Goal: Task Accomplishment & Management: Use online tool/utility

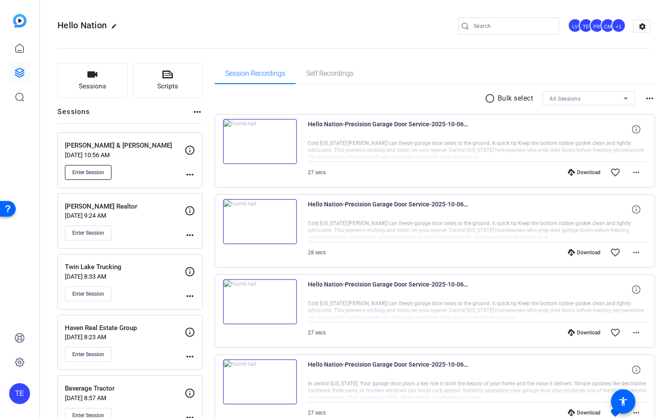
click at [90, 171] on span "Enter Session" at bounding box center [88, 172] width 32 height 7
click at [161, 162] on div "Garner & Nichols Oct 03, 2025 @ 10:56 AM Enter Session" at bounding box center [125, 160] width 120 height 39
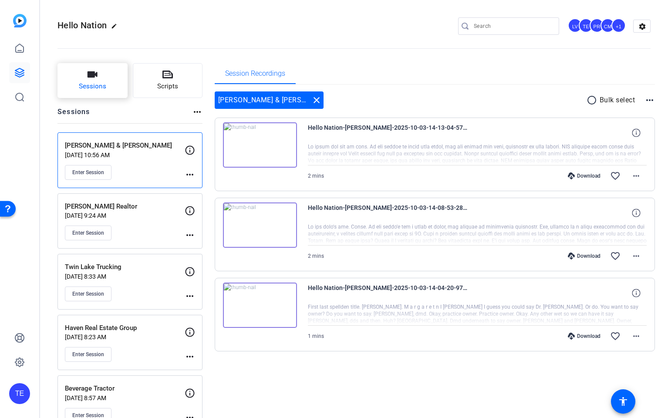
click at [77, 82] on button "Sessions" at bounding box center [92, 80] width 70 height 35
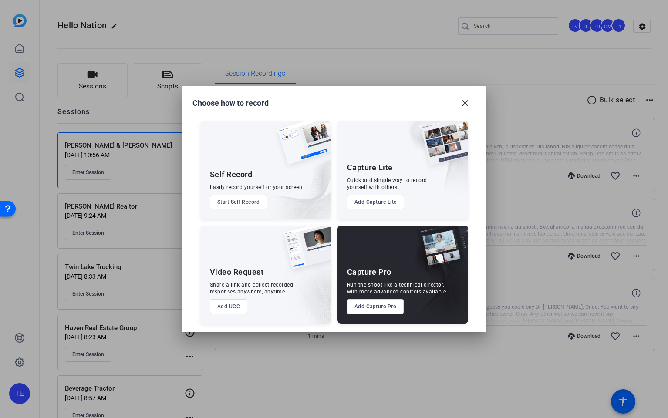
click at [386, 305] on button "Add Capture Pro" at bounding box center [375, 306] width 57 height 15
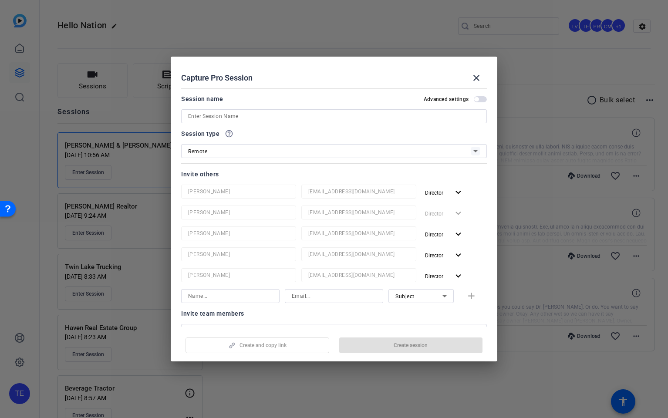
click at [234, 115] on input at bounding box center [334, 116] width 292 height 10
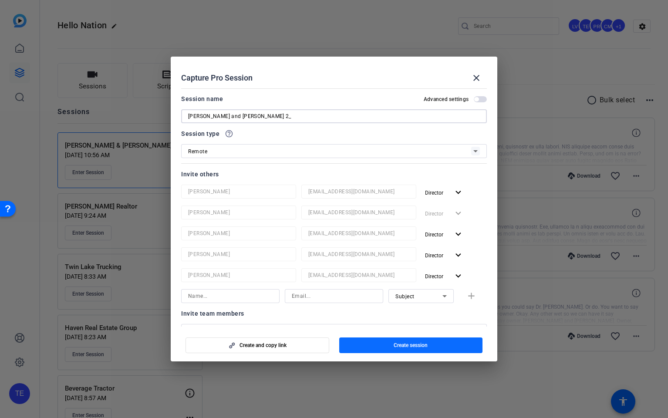
type input "Garner and Nichols 2_"
click at [432, 342] on span "button" at bounding box center [411, 345] width 144 height 21
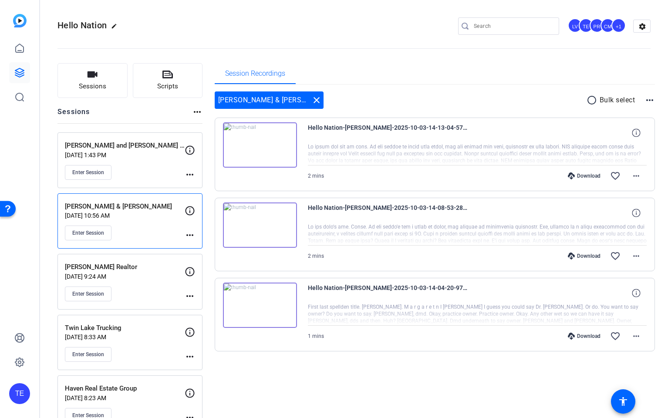
click at [103, 171] on span "Enter Session" at bounding box center [88, 172] width 32 height 7
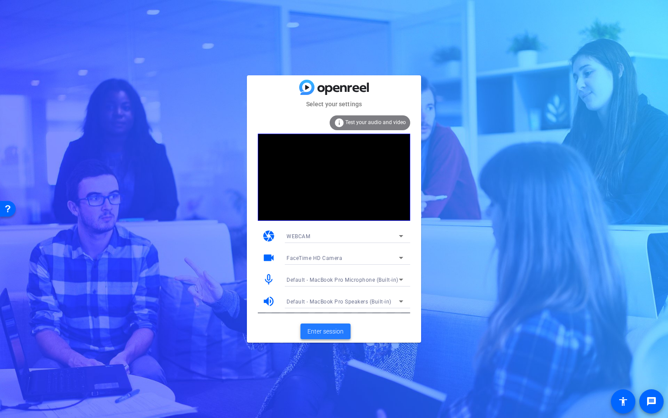
click at [335, 327] on span "Enter session" at bounding box center [325, 331] width 36 height 9
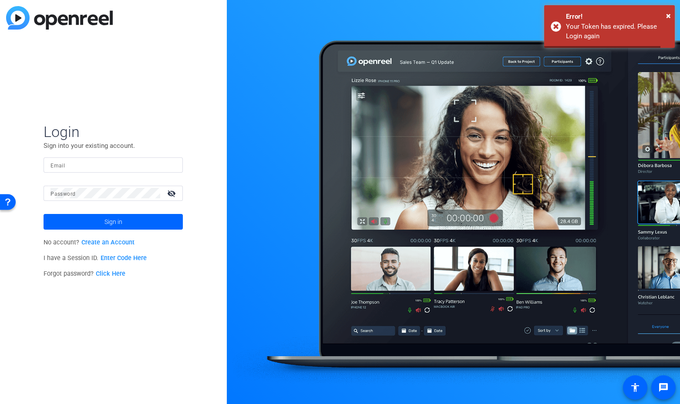
type input "[EMAIL_ADDRESS][DOMAIN_NAME]"
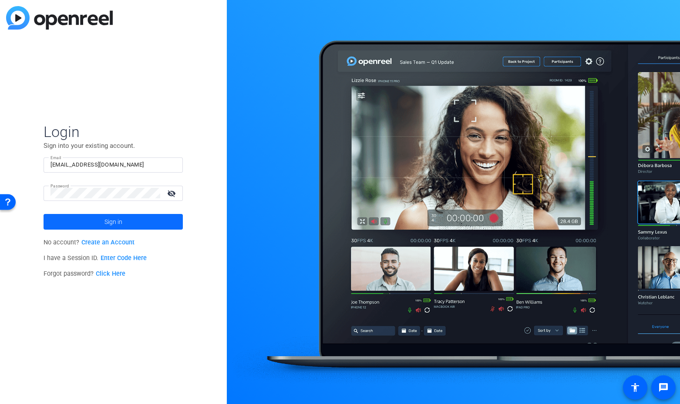
click at [127, 220] on span at bounding box center [113, 222] width 139 height 21
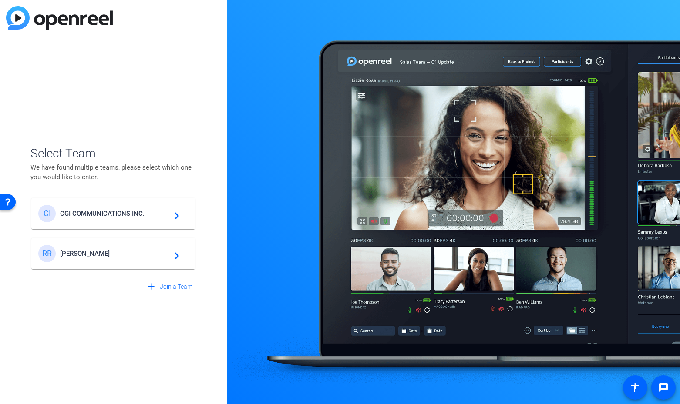
click at [92, 212] on span "CGI COMMUNICATIONS INC." at bounding box center [114, 214] width 109 height 8
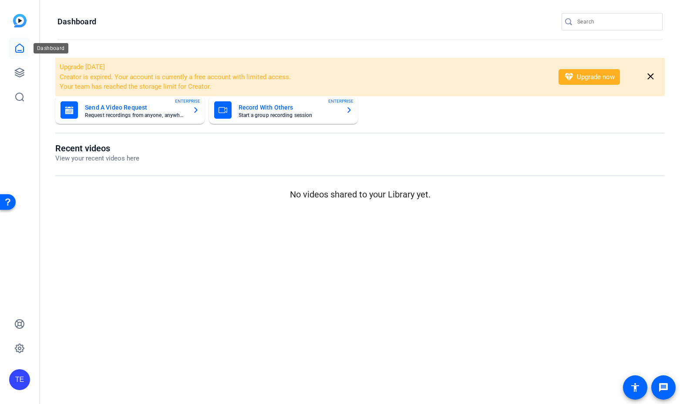
click at [16, 53] on icon at bounding box center [19, 48] width 10 height 10
click at [24, 74] on icon at bounding box center [19, 72] width 10 height 10
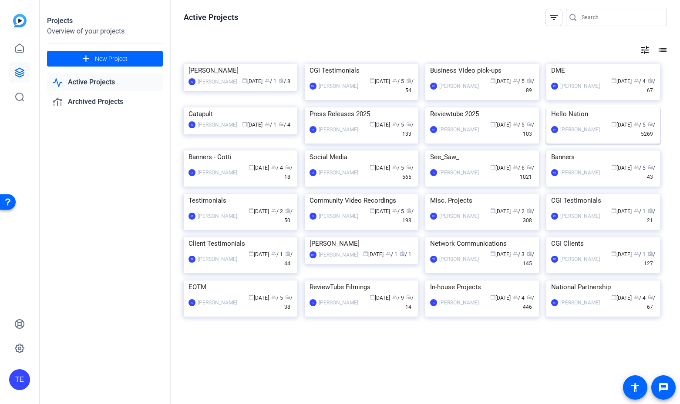
click at [593, 108] on img at bounding box center [603, 108] width 114 height 0
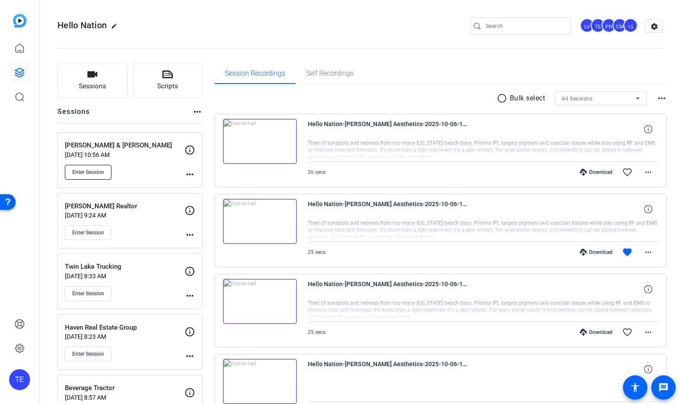
click at [95, 170] on span "Enter Session" at bounding box center [88, 172] width 32 height 7
click at [98, 177] on button "Enter Session" at bounding box center [88, 172] width 47 height 15
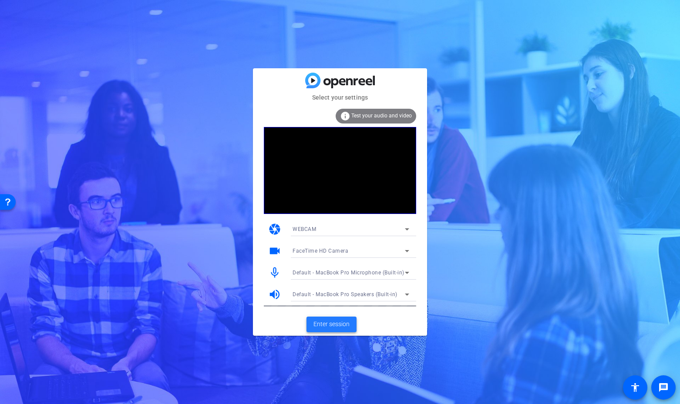
click at [333, 323] on span "Enter session" at bounding box center [331, 324] width 36 height 9
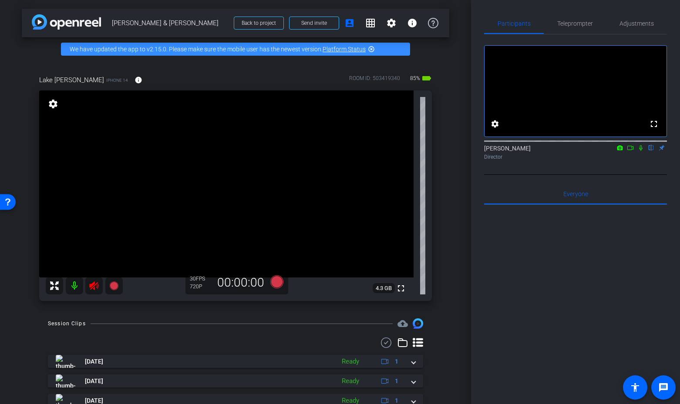
drag, startPoint x: 93, startPoint y: 288, endPoint x: 101, endPoint y: 272, distance: 18.1
click at [93, 288] on icon at bounding box center [94, 286] width 10 height 10
click at [572, 24] on span "Teleprompter" at bounding box center [575, 23] width 36 height 6
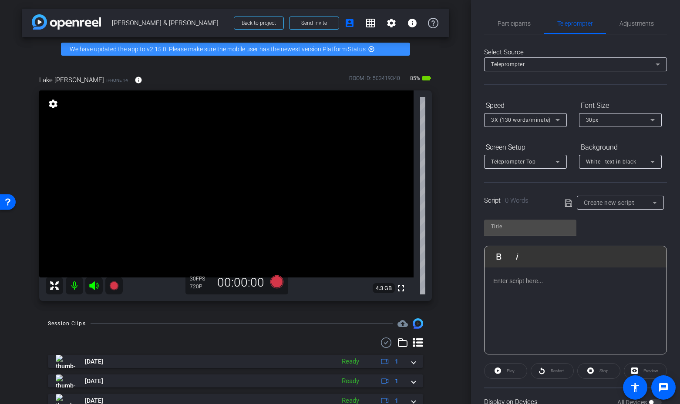
click at [533, 293] on div at bounding box center [575, 311] width 182 height 87
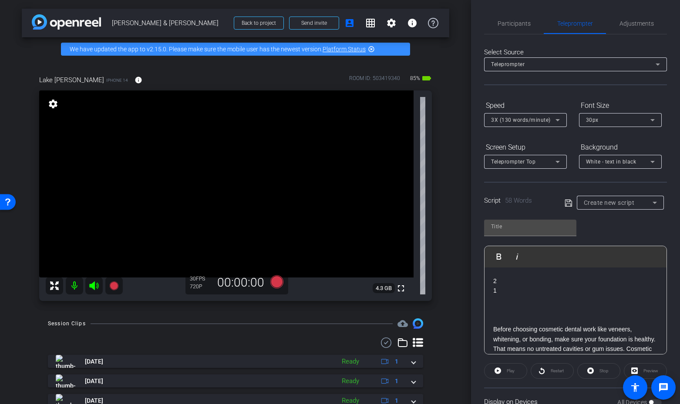
scroll to position [39, 0]
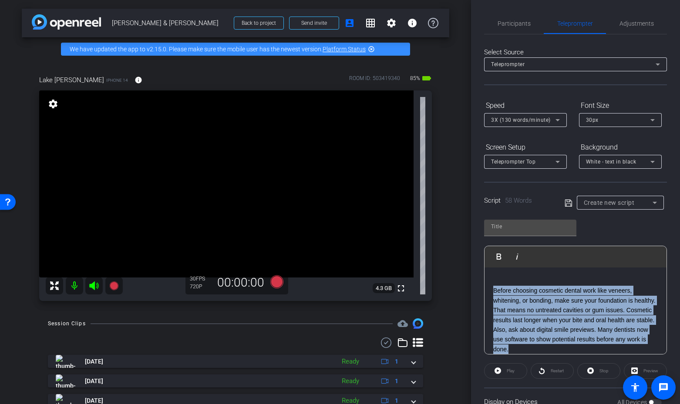
drag, startPoint x: 522, startPoint y: 348, endPoint x: 494, endPoint y: 289, distance: 65.2
click at [494, 289] on p "Before choosing cosmetic dental work like veneers, whitening, or bonding, make …" at bounding box center [575, 320] width 165 height 68
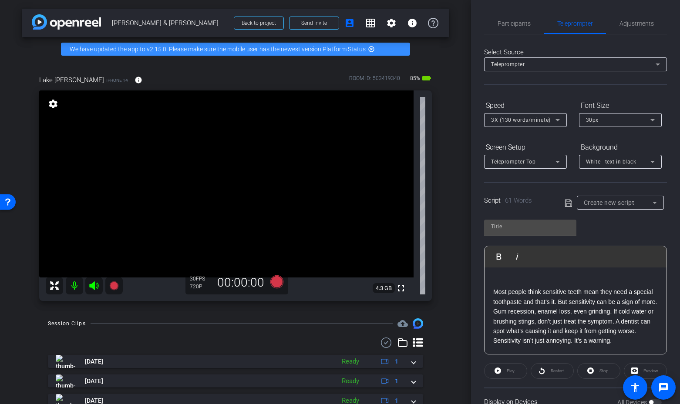
scroll to position [29, 0]
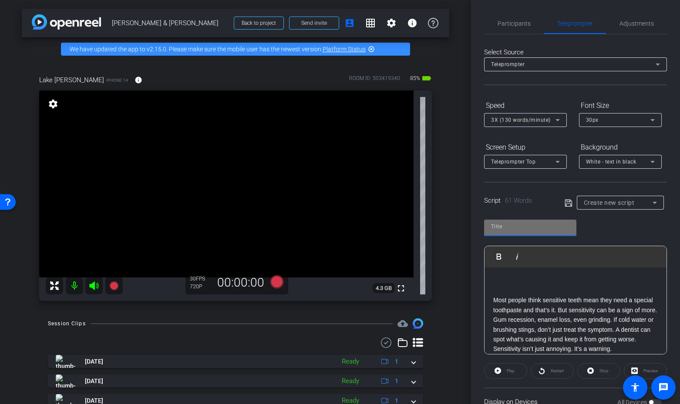
click at [512, 224] on input "text" at bounding box center [530, 227] width 78 height 10
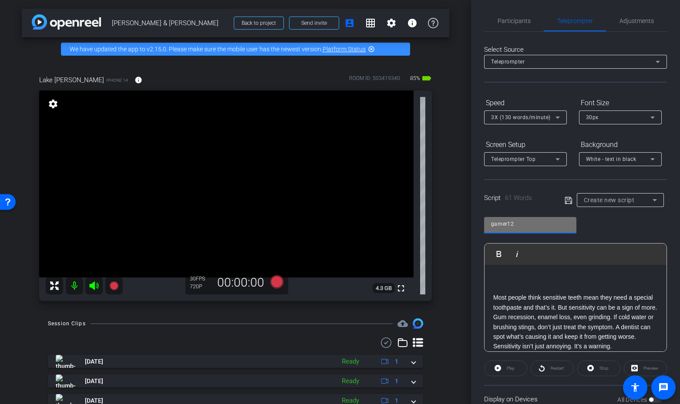
type input "garner12"
click at [567, 202] on icon at bounding box center [568, 200] width 8 height 10
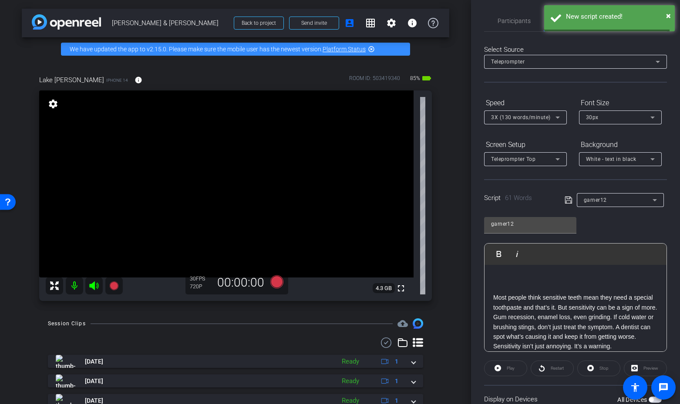
scroll to position [71, 0]
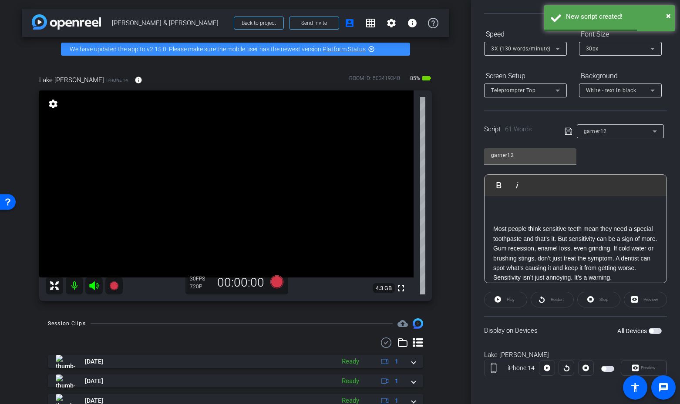
click at [652, 333] on span "button" at bounding box center [651, 331] width 4 height 4
click at [501, 47] on span "3X (130 words/minute)" at bounding box center [521, 49] width 60 height 6
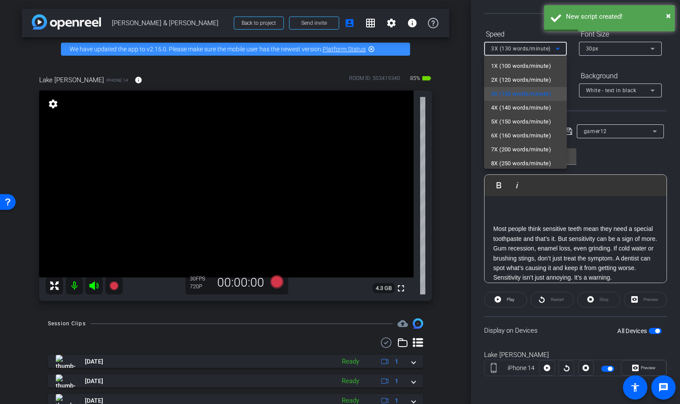
click at [505, 80] on span "2X (120 words/minute)" at bounding box center [521, 80] width 60 height 10
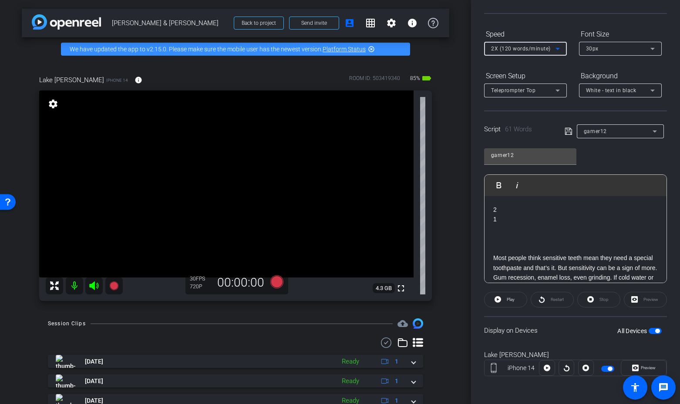
scroll to position [37, 0]
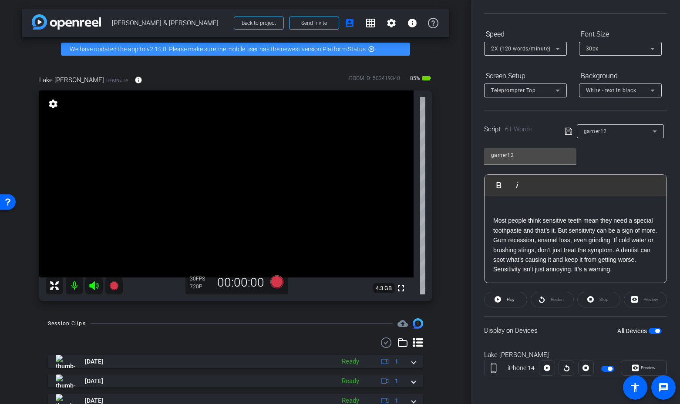
click at [621, 276] on div "2 1 Most people think sensitive teeth mean they need a special toothpaste and t…" at bounding box center [575, 221] width 182 height 124
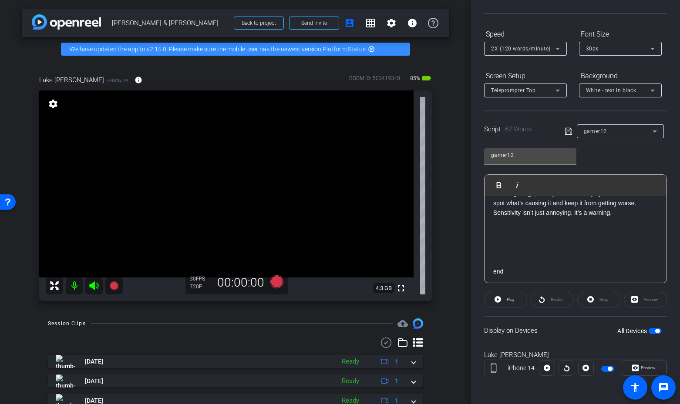
scroll to position [0, 0]
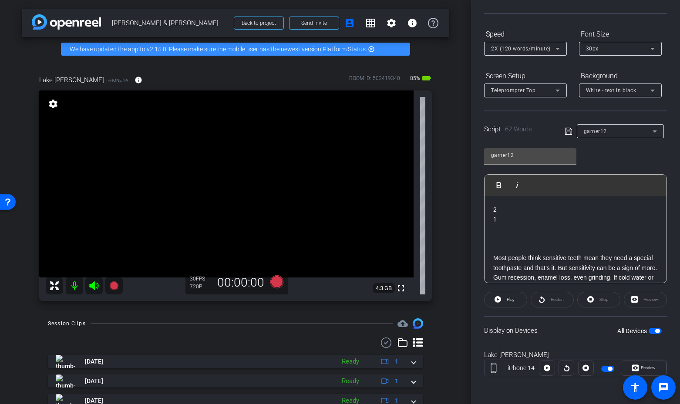
click at [657, 329] on span "button" at bounding box center [657, 331] width 4 height 4
drag, startPoint x: 657, startPoint y: 329, endPoint x: 650, endPoint y: 328, distance: 7.5
click at [656, 329] on span "button" at bounding box center [654, 331] width 13 height 6
click at [505, 296] on span "Play" at bounding box center [509, 300] width 10 height 12
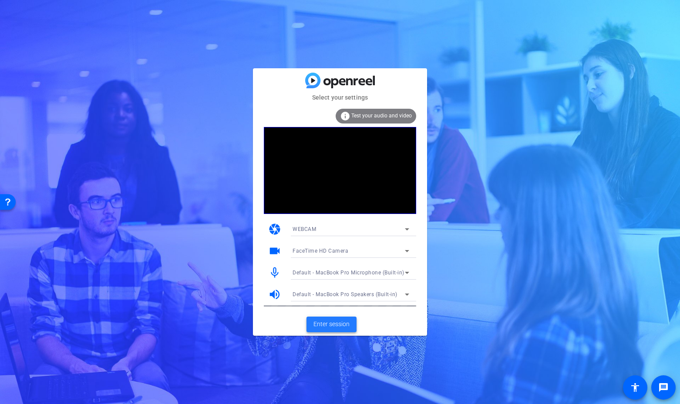
click at [342, 322] on span "Enter session" at bounding box center [331, 324] width 36 height 9
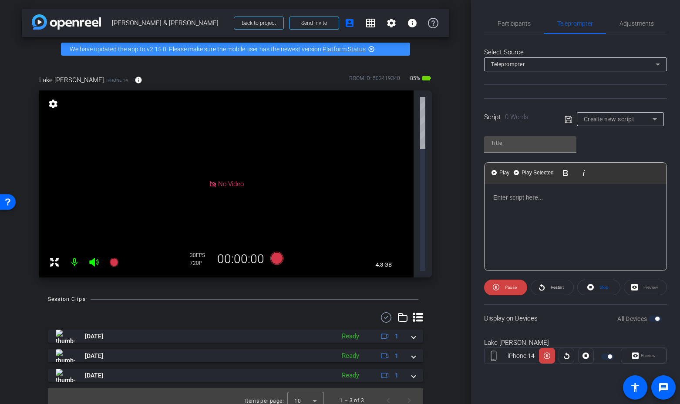
type input "garner12"
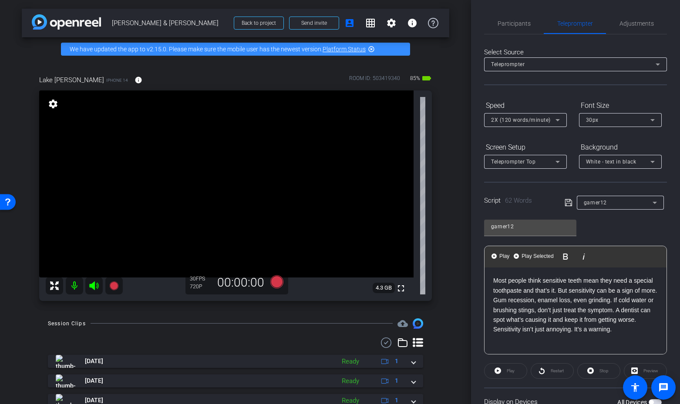
scroll to position [48, 0]
drag, startPoint x: 598, startPoint y: 281, endPoint x: 677, endPoint y: 308, distance: 84.0
click at [598, 281] on p "Most people think sensitive teeth mean they need a special toothpaste and that’…" at bounding box center [575, 305] width 165 height 58
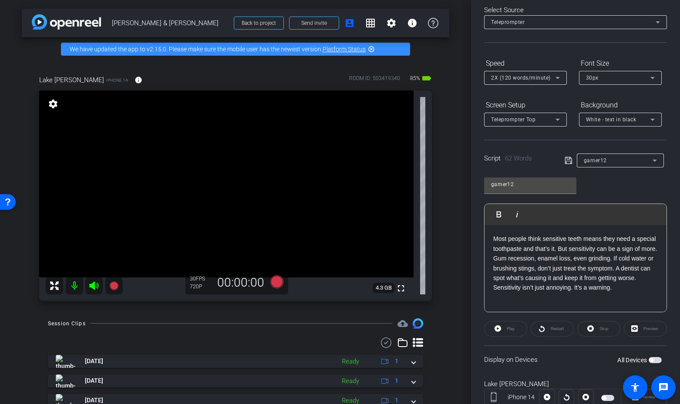
scroll to position [39, 0]
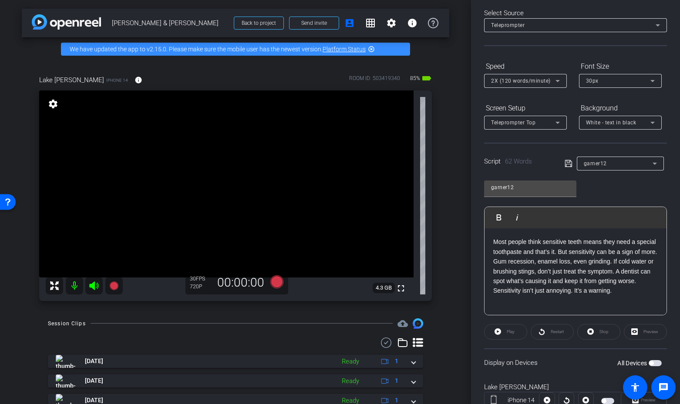
click at [655, 364] on span "button" at bounding box center [654, 363] width 13 height 6
click at [498, 334] on icon at bounding box center [496, 331] width 7 height 11
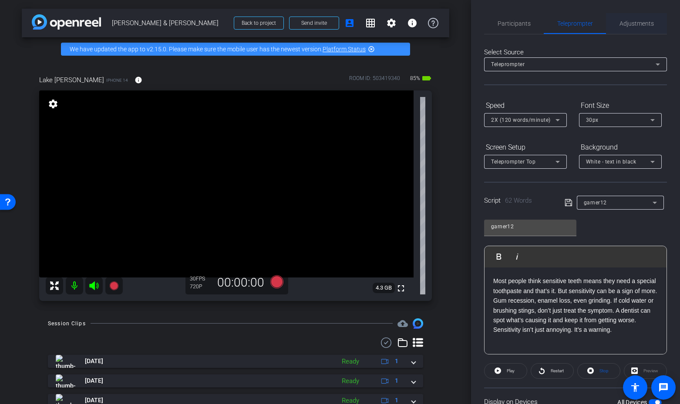
click at [630, 20] on span "Adjustments" at bounding box center [636, 23] width 34 height 6
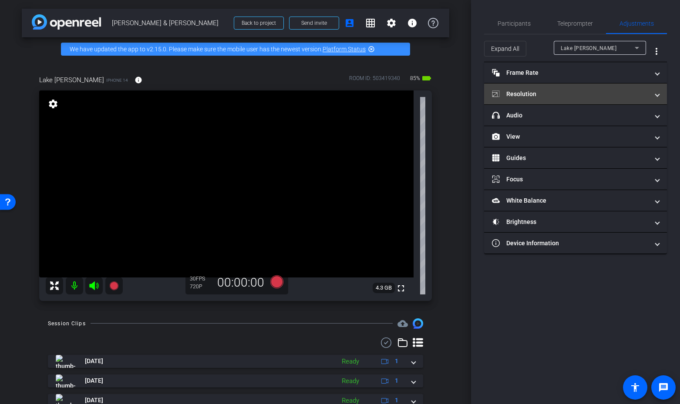
click at [567, 96] on mat-panel-title "Resolution" at bounding box center [570, 94] width 157 height 9
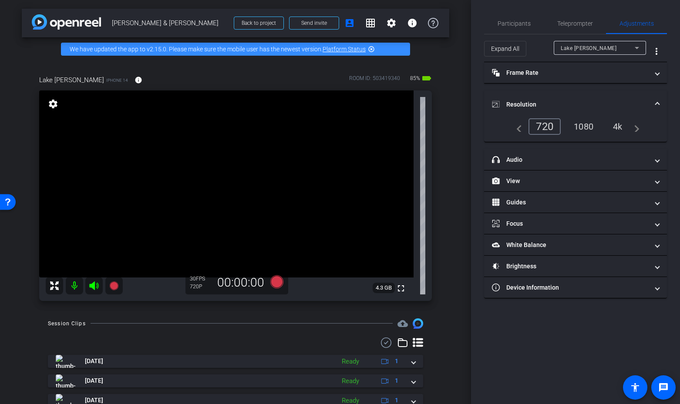
click at [614, 130] on div "4k" at bounding box center [617, 126] width 23 height 15
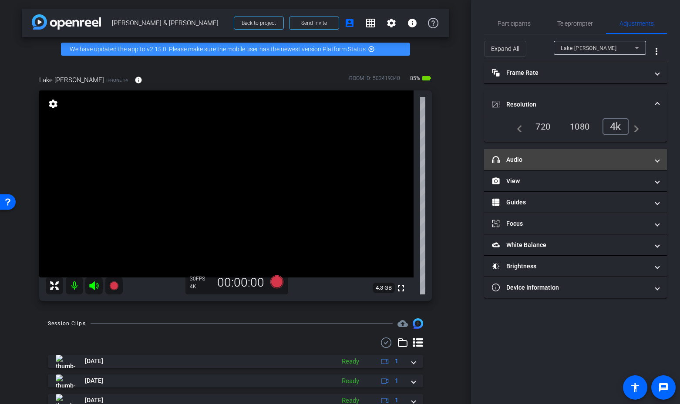
click at [575, 156] on mat-panel-title "headphone icon Audio" at bounding box center [570, 159] width 157 height 9
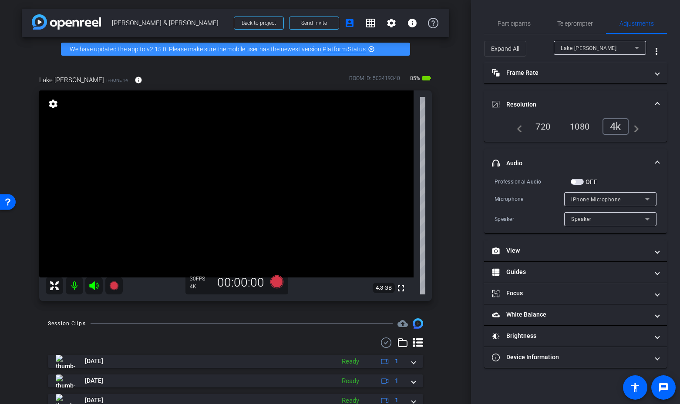
click at [576, 182] on span "button" at bounding box center [577, 182] width 13 height 6
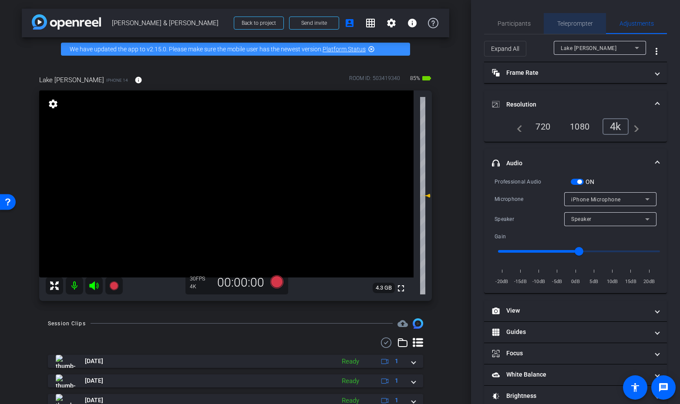
click at [589, 23] on span "Teleprompter" at bounding box center [575, 23] width 36 height 6
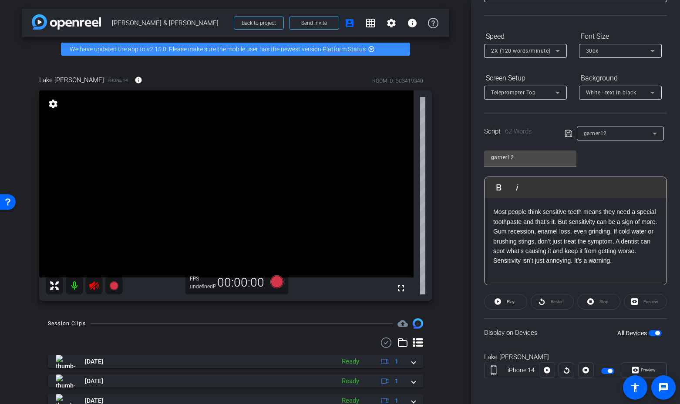
scroll to position [71, 0]
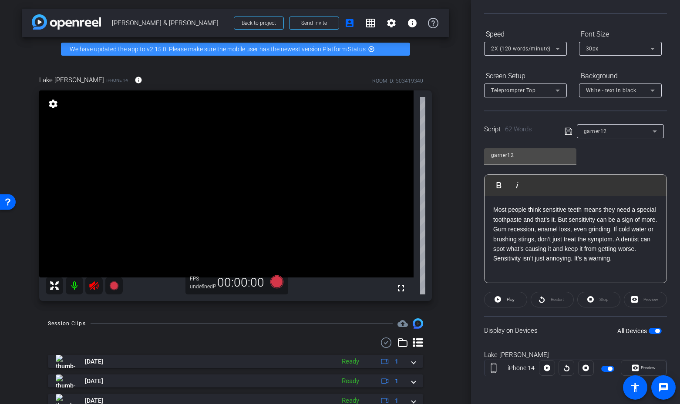
click at [91, 278] on mat-icon at bounding box center [93, 285] width 17 height 17
click at [93, 286] on div at bounding box center [84, 285] width 77 height 17
drag, startPoint x: 95, startPoint y: 285, endPoint x: 101, endPoint y: 290, distance: 8.6
click at [95, 285] on div at bounding box center [84, 285] width 77 height 17
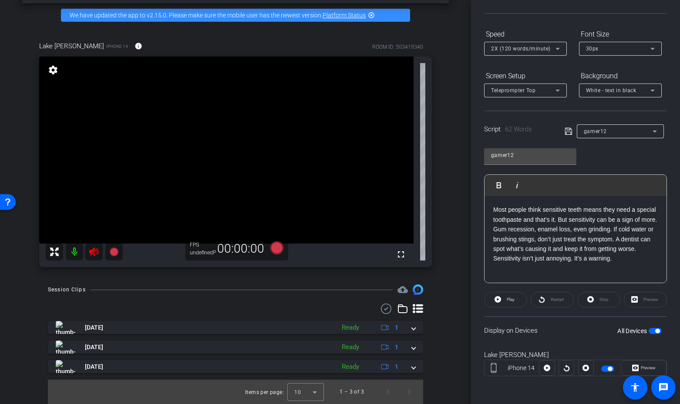
click at [90, 251] on div at bounding box center [84, 251] width 77 height 17
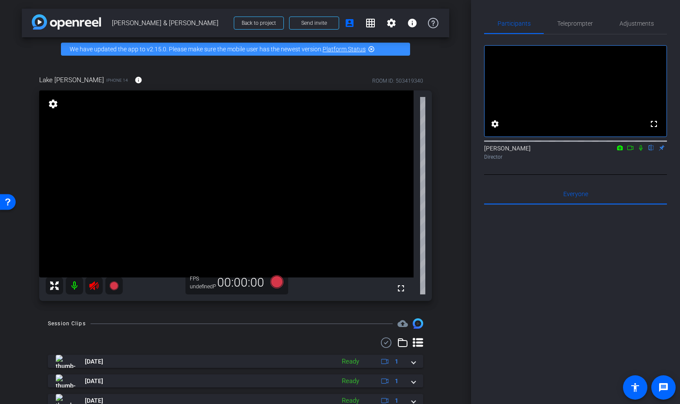
click at [93, 286] on icon at bounding box center [93, 286] width 9 height 9
click at [275, 282] on icon at bounding box center [276, 282] width 13 height 13
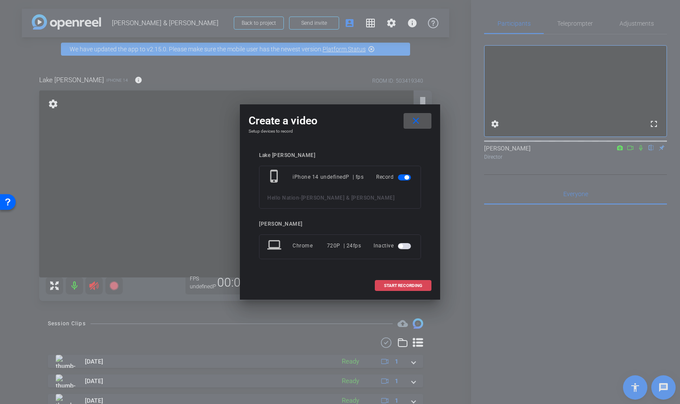
click at [403, 285] on span "START RECORDING" at bounding box center [403, 286] width 38 height 4
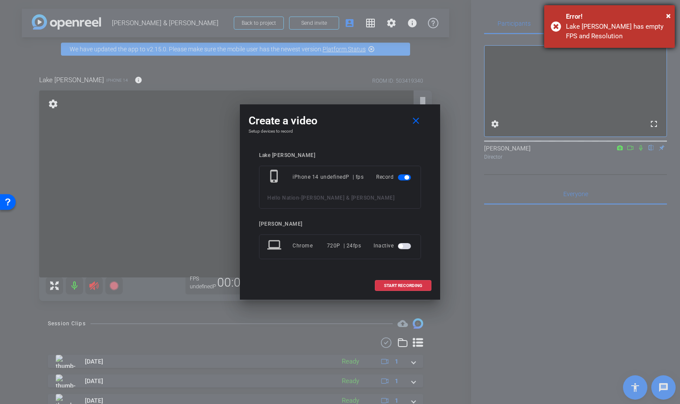
click at [670, 7] on div "× Error! Lake garner has empty FPS and Resolution" at bounding box center [609, 26] width 131 height 43
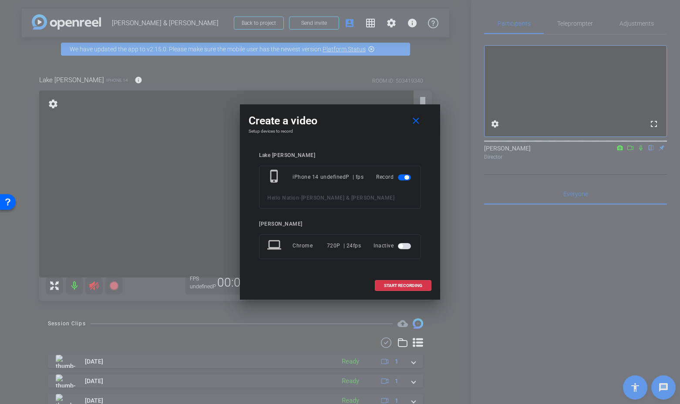
click at [667, 15] on div at bounding box center [340, 202] width 680 height 404
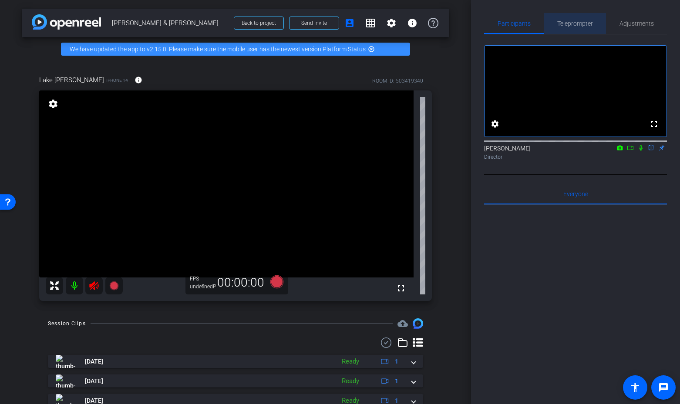
click at [578, 21] on span "Teleprompter" at bounding box center [575, 23] width 36 height 6
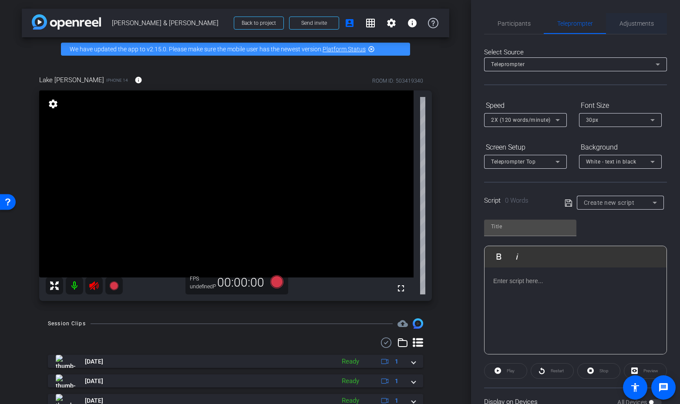
click at [619, 22] on span "Adjustments" at bounding box center [636, 23] width 34 height 6
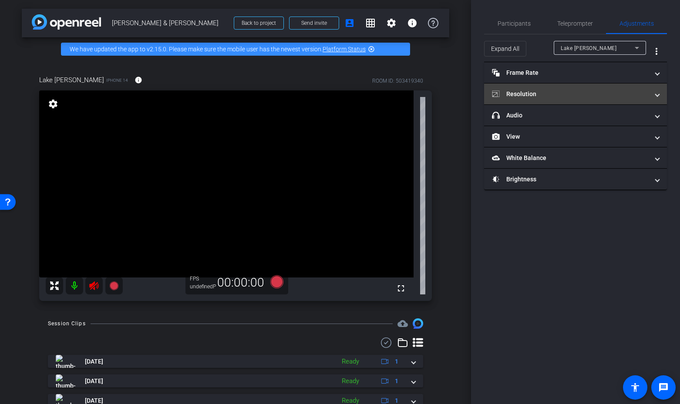
click at [543, 94] on mat-panel-title "Resolution" at bounding box center [570, 94] width 157 height 9
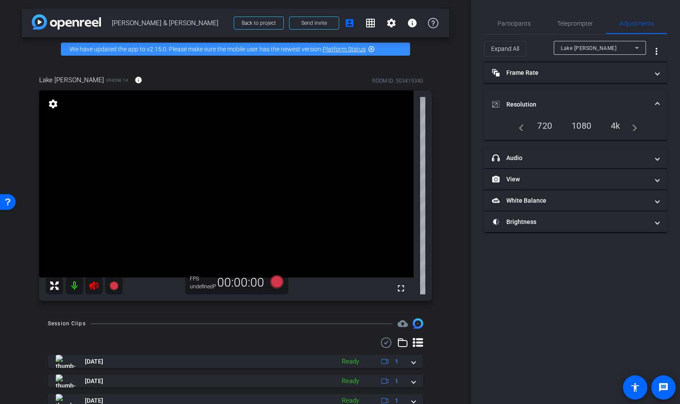
click at [617, 124] on div "4k" at bounding box center [615, 125] width 23 height 15
drag, startPoint x: 579, startPoint y: 129, endPoint x: 572, endPoint y: 128, distance: 6.6
click at [578, 127] on div "1080" at bounding box center [581, 125] width 33 height 15
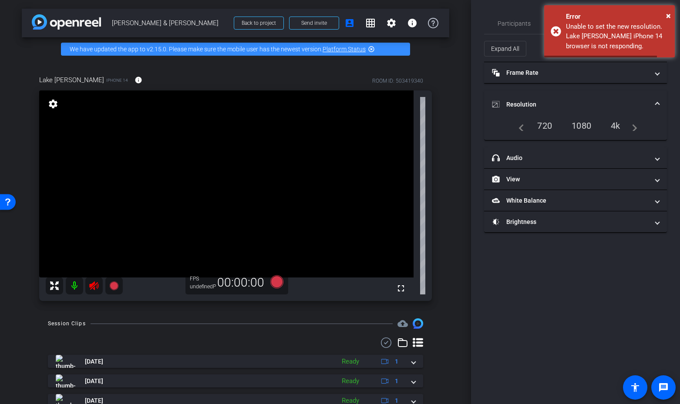
drag, startPoint x: 80, startPoint y: 286, endPoint x: 85, endPoint y: 286, distance: 4.9
click at [83, 286] on mat-icon at bounding box center [74, 285] width 17 height 17
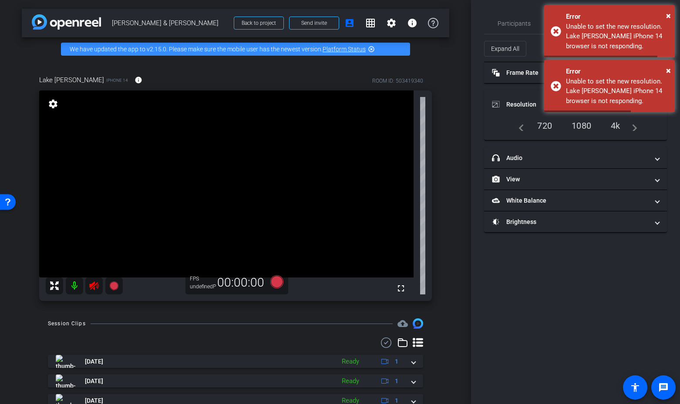
click at [92, 285] on icon at bounding box center [93, 286] width 9 height 9
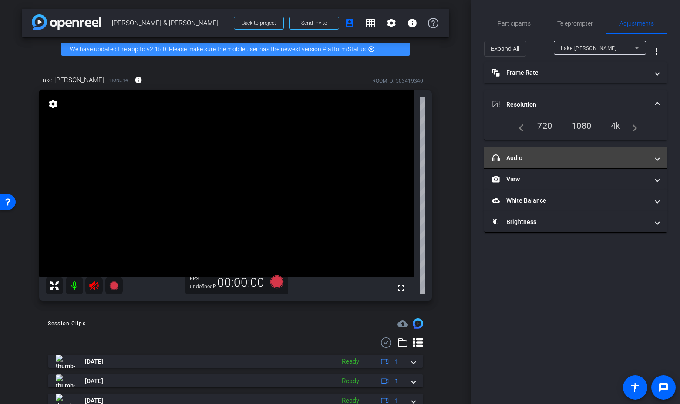
click at [548, 154] on mat-panel-title "headphone icon Audio" at bounding box center [570, 158] width 157 height 9
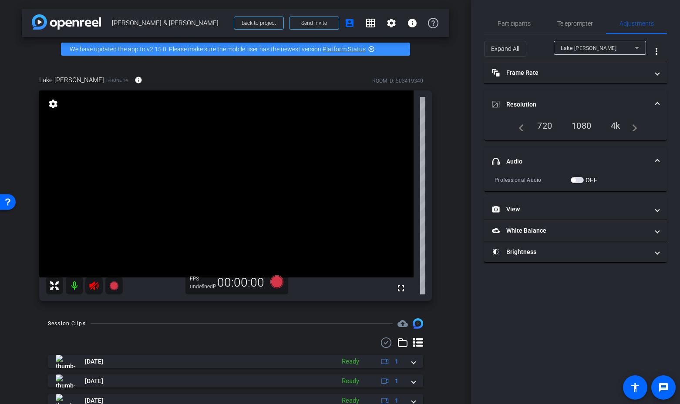
click at [581, 181] on span "button" at bounding box center [577, 180] width 13 height 6
click at [93, 287] on icon at bounding box center [93, 286] width 9 height 9
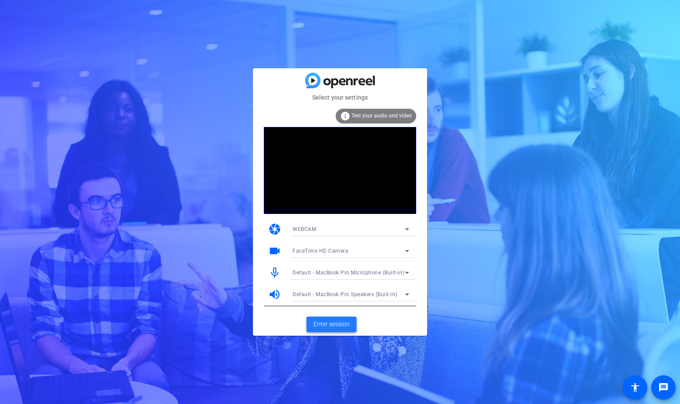
click at [342, 325] on span "Enter session" at bounding box center [331, 324] width 36 height 9
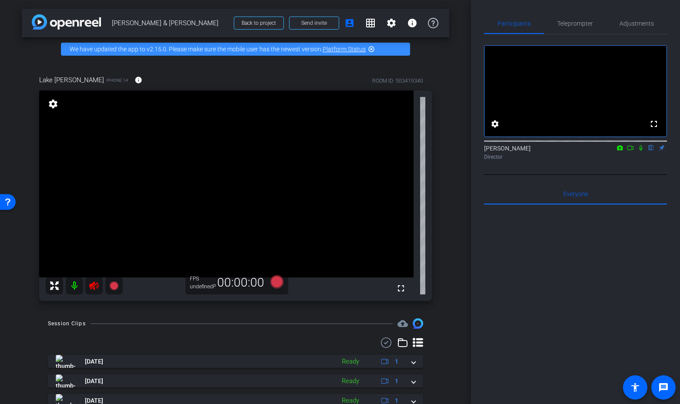
click at [93, 285] on icon at bounding box center [93, 286] width 9 height 9
click at [637, 27] on span "Adjustments" at bounding box center [636, 23] width 34 height 21
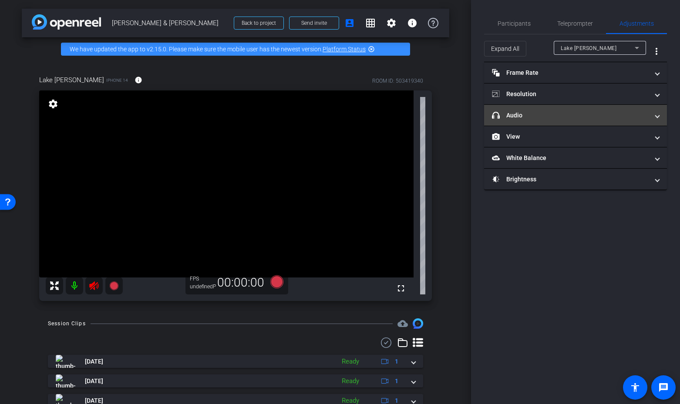
click at [559, 114] on mat-panel-title "headphone icon Audio" at bounding box center [570, 115] width 157 height 9
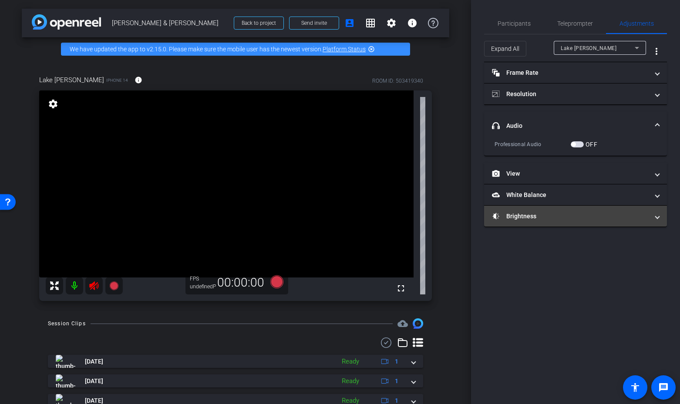
drag, startPoint x: 577, startPoint y: 143, endPoint x: 609, endPoint y: 225, distance: 88.7
click at [577, 146] on span "button" at bounding box center [577, 144] width 13 height 6
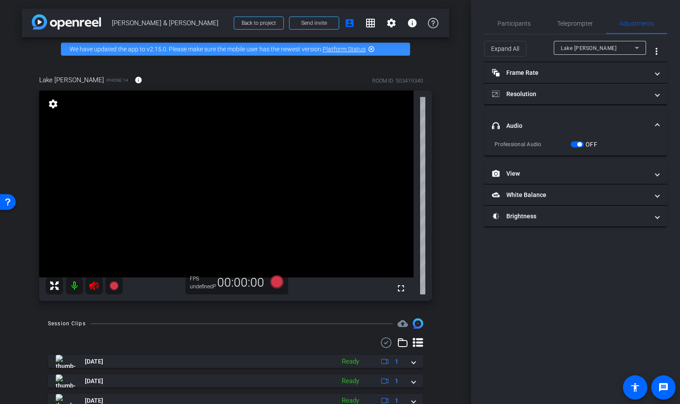
click at [571, 141] on button "OFF" at bounding box center [577, 144] width 13 height 6
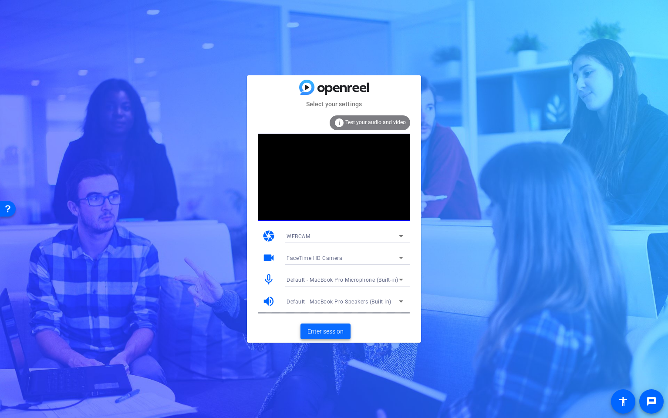
click at [330, 327] on span "Enter session" at bounding box center [325, 331] width 36 height 9
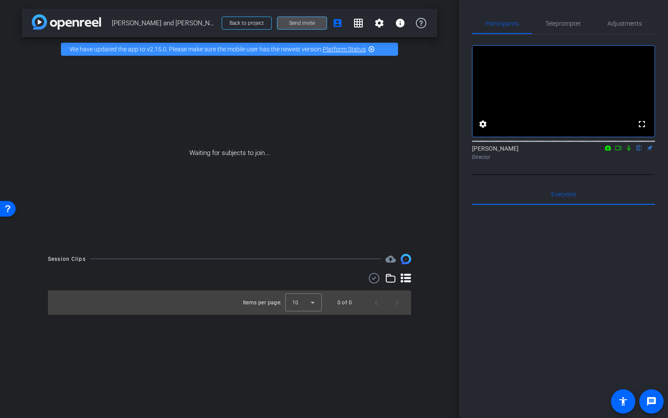
click at [303, 22] on span "Send invite" at bounding box center [302, 23] width 26 height 7
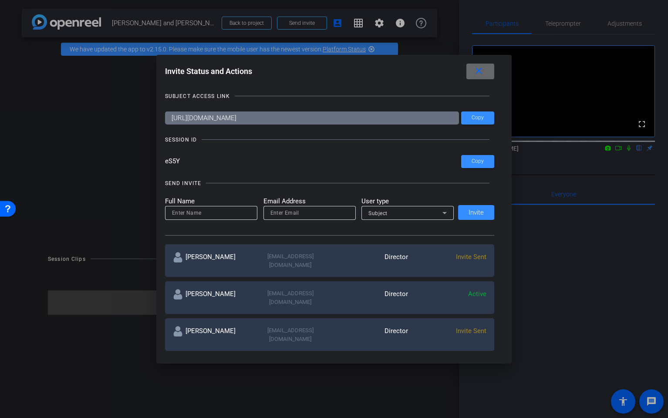
click at [478, 70] on mat-icon "close" at bounding box center [478, 71] width 11 height 11
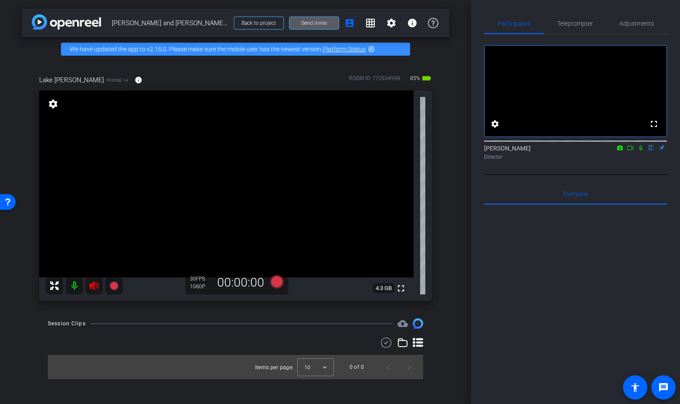
click at [93, 283] on icon at bounding box center [93, 286] width 9 height 9
click at [639, 17] on span "Adjustments" at bounding box center [636, 23] width 34 height 21
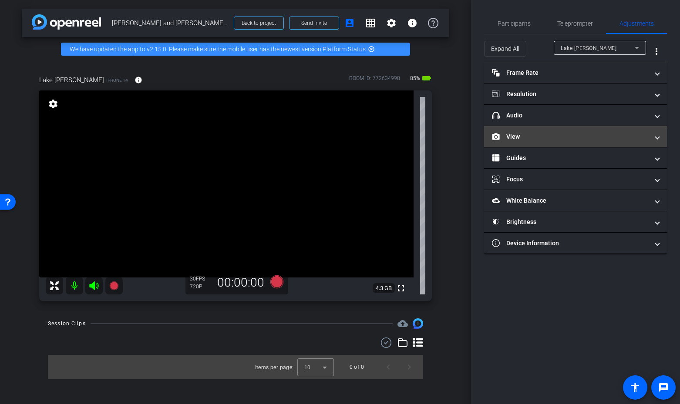
click at [513, 127] on mat-expansion-panel-header "View" at bounding box center [575, 136] width 183 height 21
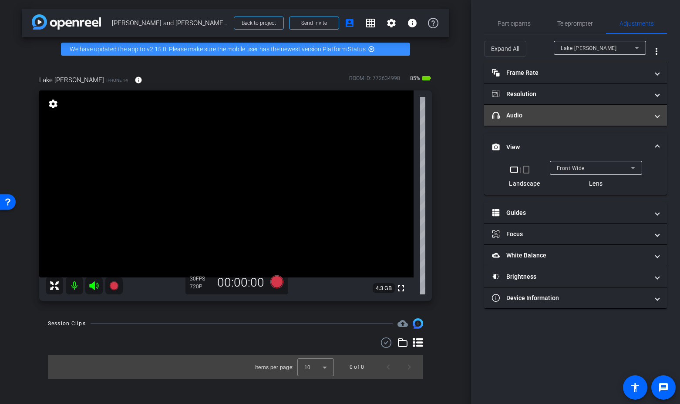
click at [518, 118] on mat-panel-title "headphone icon Audio" at bounding box center [570, 115] width 157 height 9
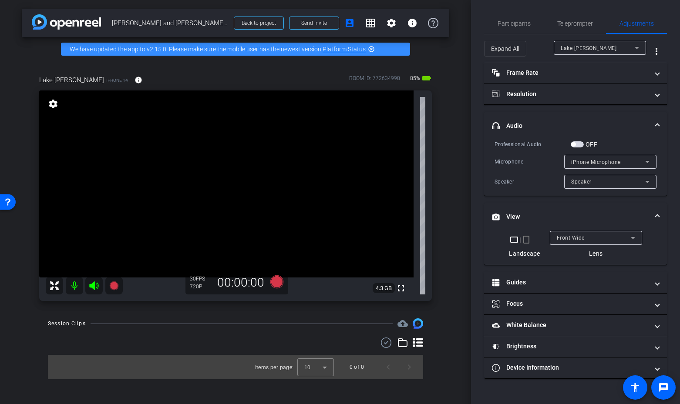
click at [581, 143] on span "button" at bounding box center [577, 144] width 13 height 6
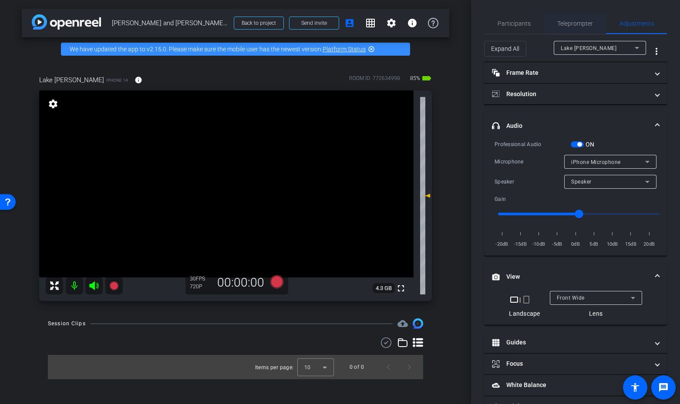
click at [580, 22] on span "Teleprompter" at bounding box center [575, 23] width 36 height 6
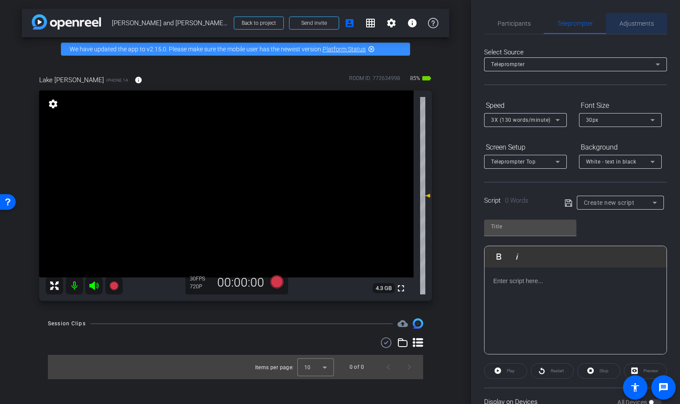
click at [635, 23] on span "Adjustments" at bounding box center [636, 23] width 34 height 6
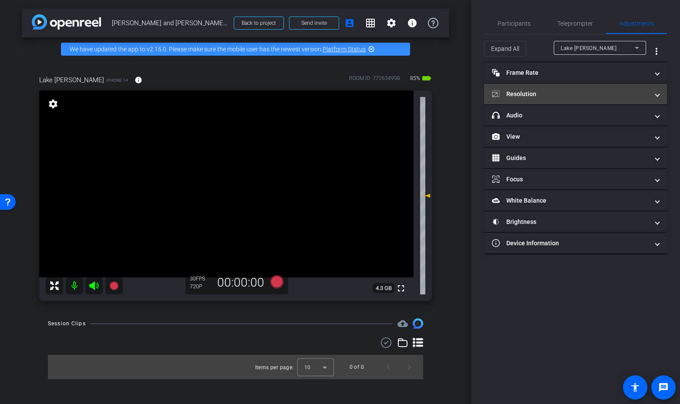
click at [559, 89] on mat-expansion-panel-header "Resolution" at bounding box center [575, 94] width 183 height 21
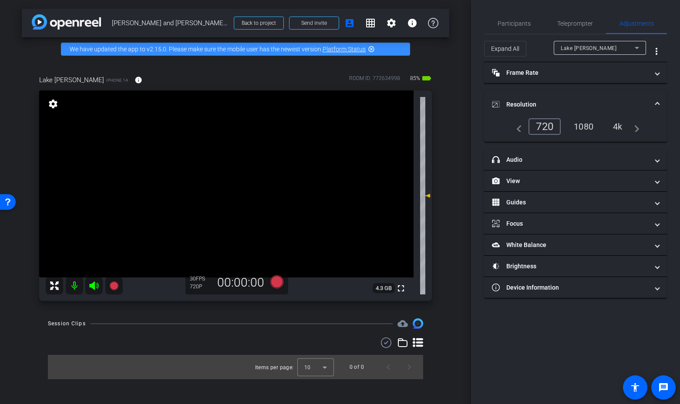
click at [619, 125] on div "4k" at bounding box center [617, 126] width 23 height 15
click at [577, 17] on span "Teleprompter" at bounding box center [575, 23] width 36 height 21
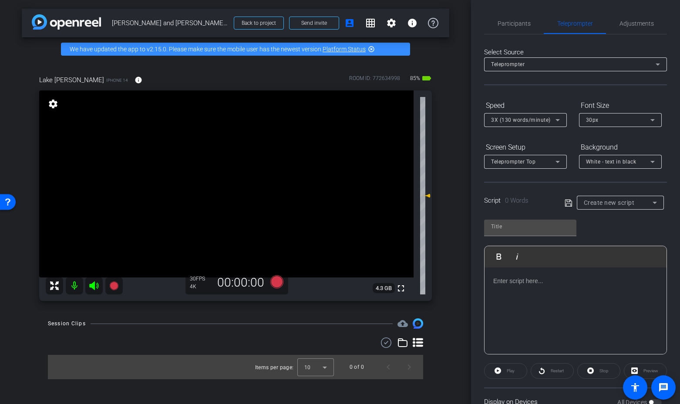
click at [545, 284] on p at bounding box center [575, 281] width 165 height 10
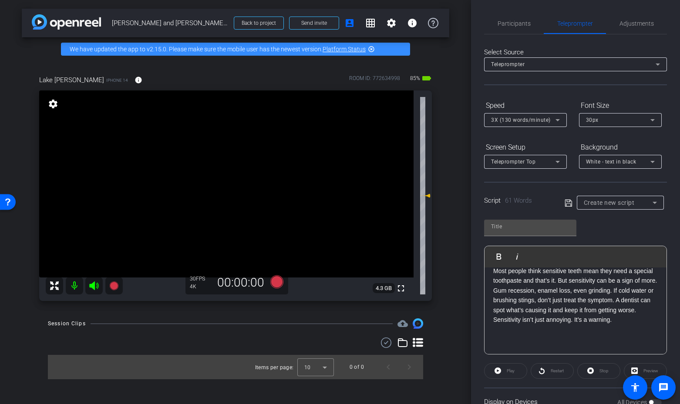
scroll to position [58, 0]
click at [518, 121] on span "3X (130 words/minute)" at bounding box center [521, 120] width 60 height 6
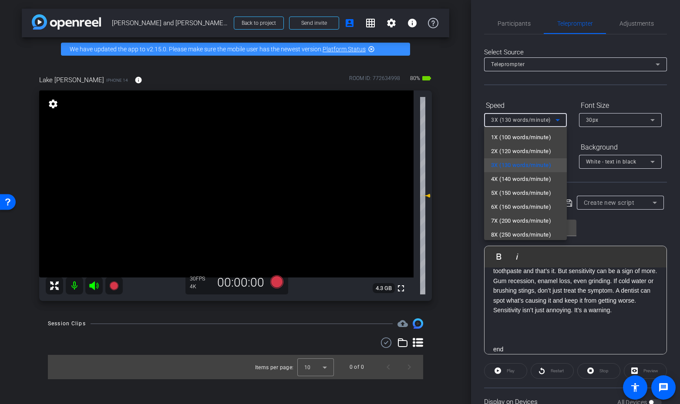
click at [509, 152] on span "2X (120 words/minute)" at bounding box center [521, 151] width 60 height 10
type input "Default title 5931"
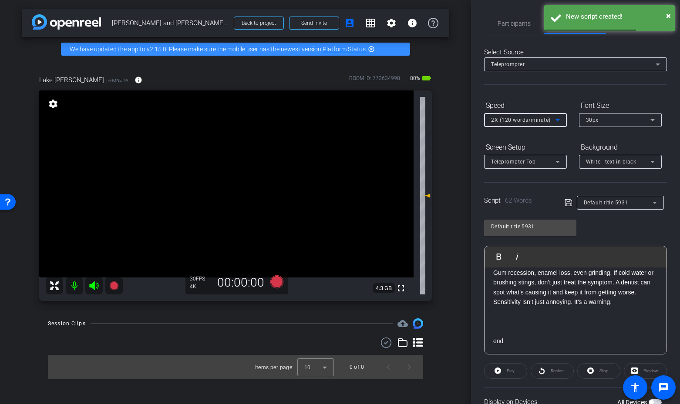
scroll to position [71, 0]
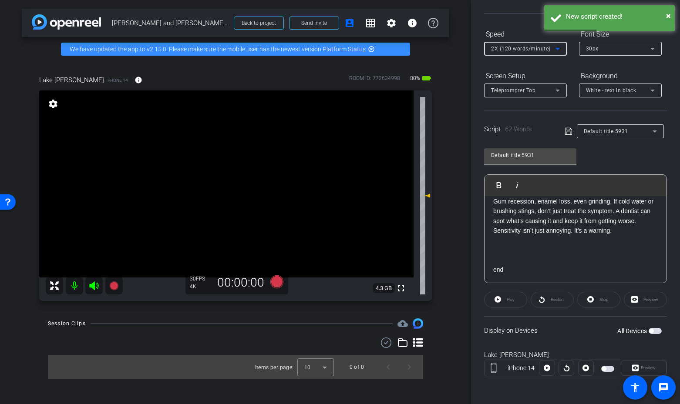
drag, startPoint x: 566, startPoint y: 130, endPoint x: 583, endPoint y: 220, distance: 91.6
click at [566, 131] on icon at bounding box center [568, 131] width 8 height 10
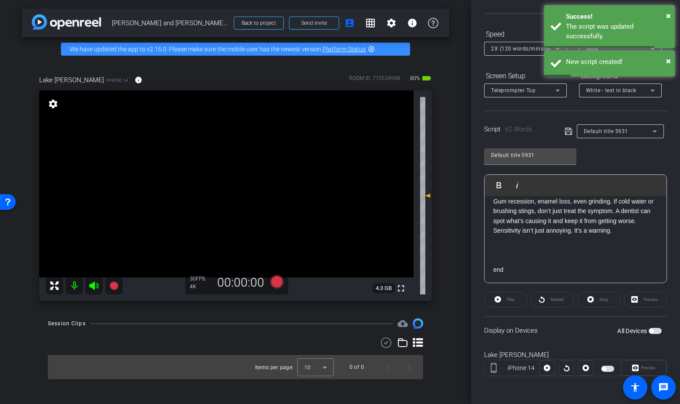
click at [655, 328] on span "button" at bounding box center [654, 331] width 13 height 6
click at [655, 329] on span "button" at bounding box center [654, 331] width 13 height 6
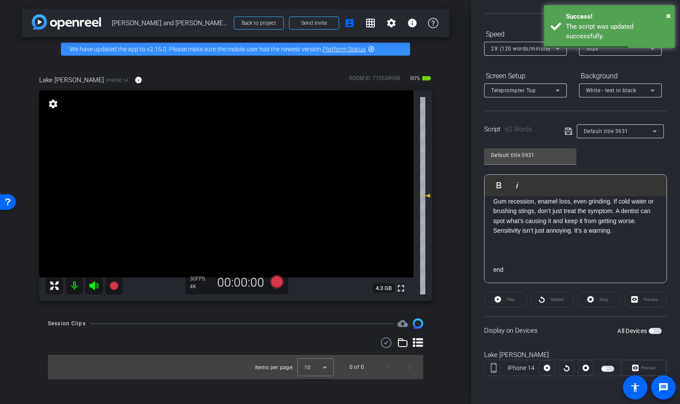
click at [655, 333] on span "button" at bounding box center [654, 331] width 13 height 6
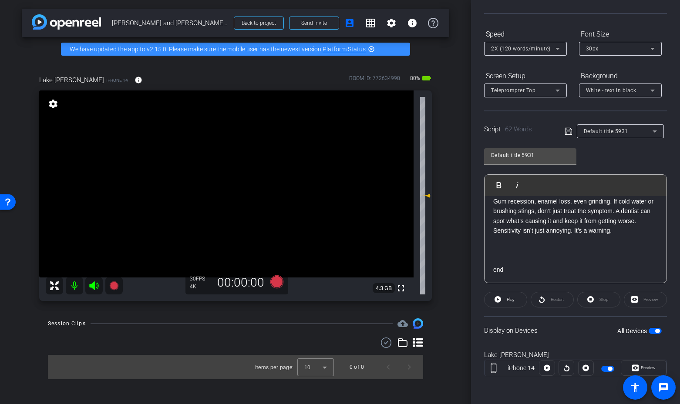
click at [94, 286] on icon at bounding box center [93, 286] width 9 height 9
click at [284, 281] on icon at bounding box center [276, 282] width 21 height 16
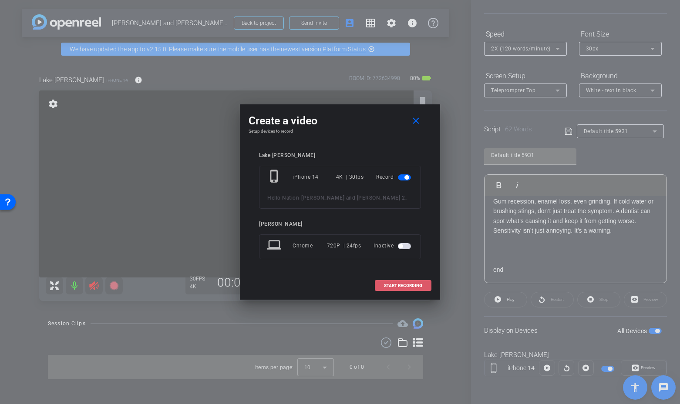
click at [390, 288] on span "START RECORDING" at bounding box center [403, 286] width 38 height 4
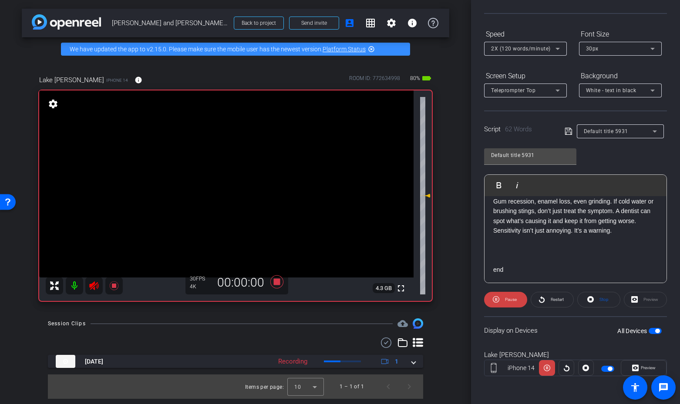
click at [554, 298] on span "Restart" at bounding box center [557, 299] width 13 height 5
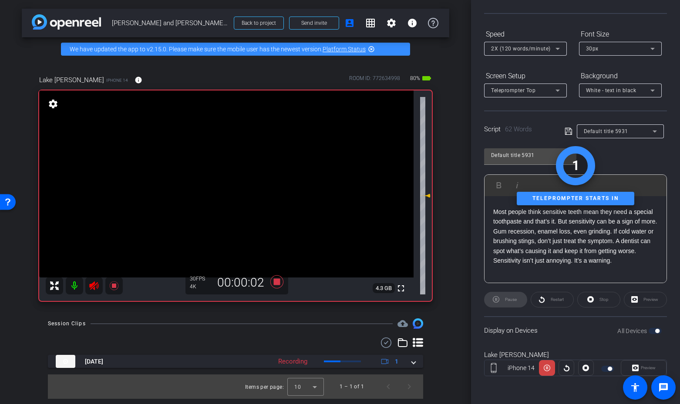
scroll to position [35, 0]
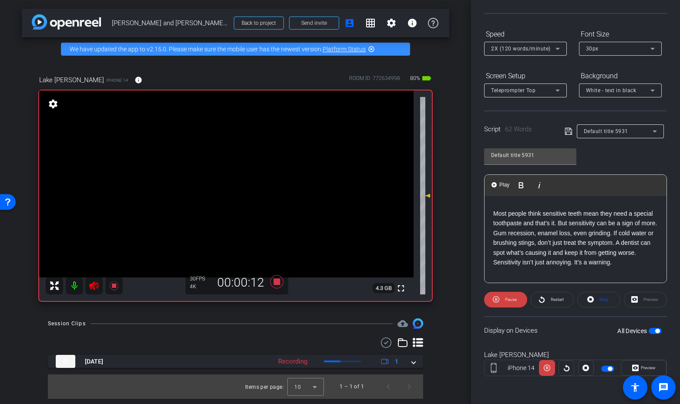
drag, startPoint x: 598, startPoint y: 213, endPoint x: 642, endPoint y: 216, distance: 43.2
click at [598, 213] on p "Most people think sensitive teeth mean they need a special toothpaste and that’…" at bounding box center [575, 238] width 165 height 58
click at [91, 287] on icon at bounding box center [93, 286] width 9 height 9
click at [94, 284] on icon at bounding box center [93, 286] width 9 height 9
click at [557, 303] on span "Restart" at bounding box center [555, 300] width 15 height 12
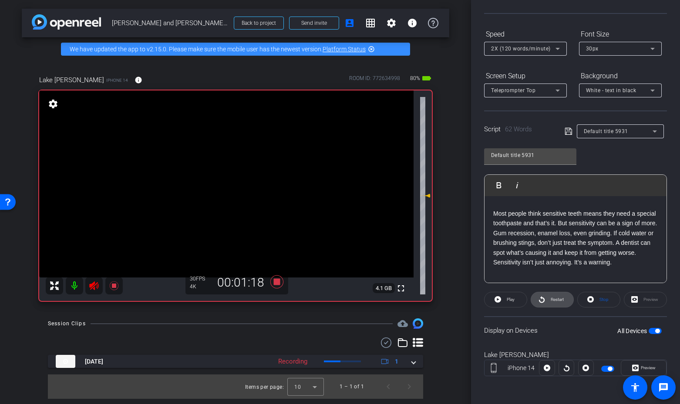
click at [552, 302] on span "Restart" at bounding box center [557, 299] width 13 height 5
click at [552, 297] on span "Restart" at bounding box center [557, 299] width 13 height 5
click at [276, 285] on icon at bounding box center [276, 282] width 13 height 13
click at [89, 289] on icon at bounding box center [94, 286] width 10 height 10
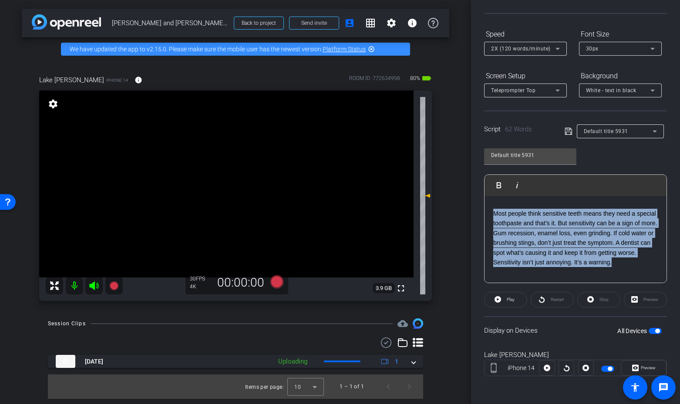
drag, startPoint x: 617, startPoint y: 265, endPoint x: 485, endPoint y: 212, distance: 142.4
click at [485, 212] on div "2 1 Most people think sensitive teeth means they need a special toothpaste and …" at bounding box center [575, 238] width 182 height 154
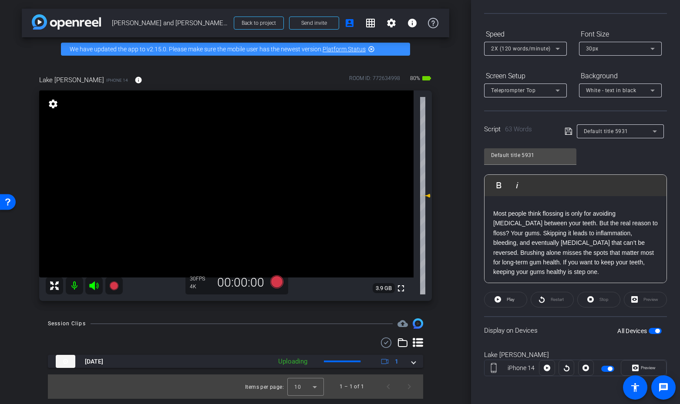
click at [654, 328] on div "All Devices" at bounding box center [639, 331] width 44 height 9
click at [655, 331] on span "button" at bounding box center [654, 331] width 13 height 6
click at [656, 332] on span "button" at bounding box center [654, 331] width 13 height 6
click at [95, 284] on icon at bounding box center [94, 286] width 10 height 10
click at [273, 281] on icon at bounding box center [276, 282] width 13 height 13
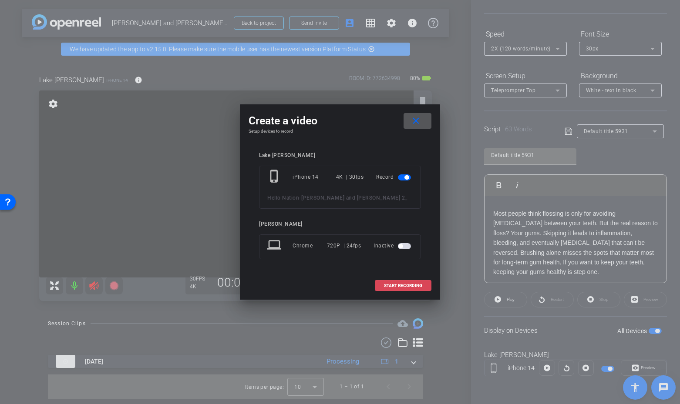
click at [408, 284] on span "START RECORDING" at bounding box center [403, 286] width 38 height 4
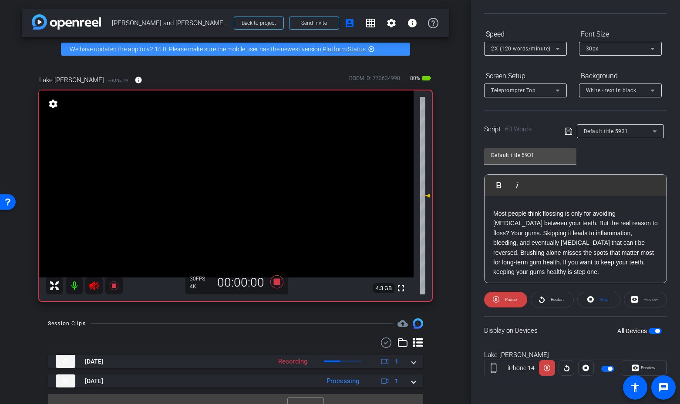
click at [556, 298] on span "Restart" at bounding box center [557, 299] width 13 height 5
click at [97, 286] on icon at bounding box center [93, 286] width 9 height 9
click at [554, 299] on span "Restart" at bounding box center [557, 299] width 13 height 5
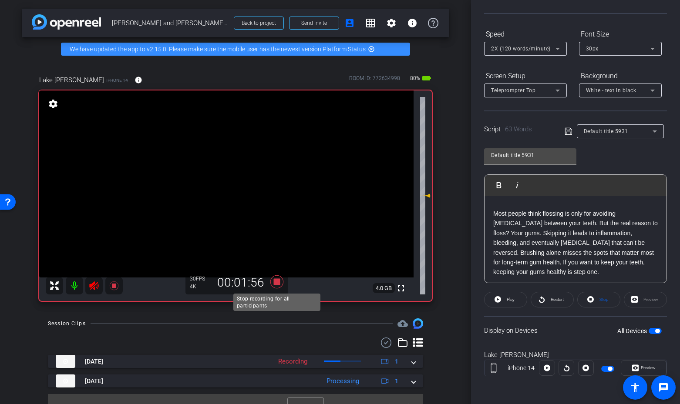
click at [275, 278] on icon at bounding box center [276, 282] width 21 height 16
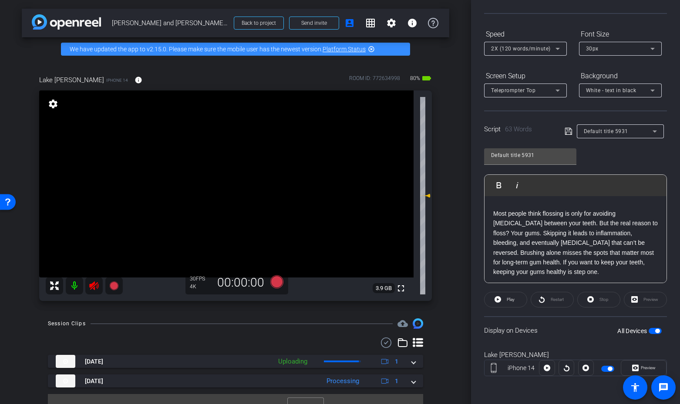
drag, startPoint x: 95, startPoint y: 286, endPoint x: 242, endPoint y: 318, distance: 150.6
click at [95, 286] on icon at bounding box center [94, 286] width 10 height 10
click at [273, 285] on icon at bounding box center [276, 282] width 13 height 13
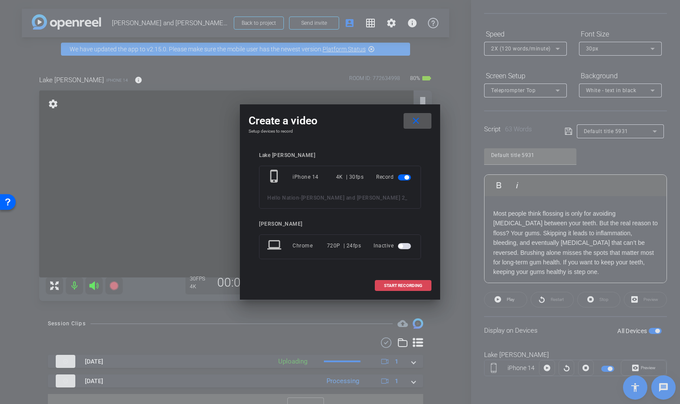
click at [406, 287] on span "START RECORDING" at bounding box center [403, 286] width 38 height 4
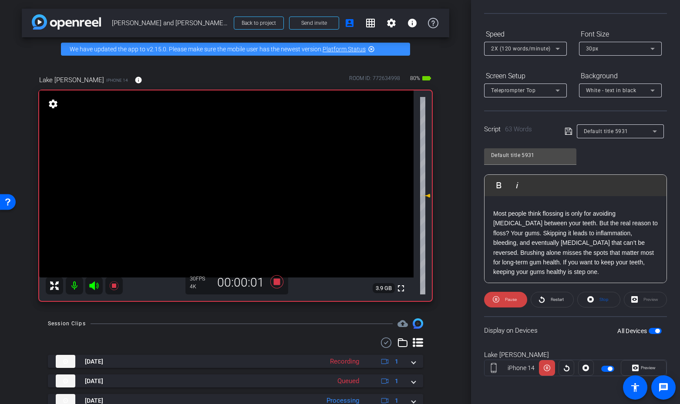
drag, startPoint x: 500, startPoint y: 301, endPoint x: 605, endPoint y: 320, distance: 107.6
click at [500, 301] on span at bounding box center [505, 299] width 43 height 21
drag, startPoint x: 659, startPoint y: 330, endPoint x: 671, endPoint y: 349, distance: 22.7
click at [659, 331] on span "button" at bounding box center [657, 331] width 4 height 4
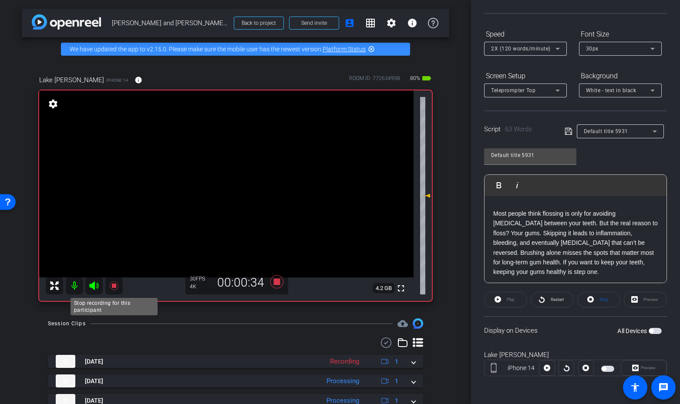
click at [114, 285] on icon at bounding box center [113, 286] width 9 height 9
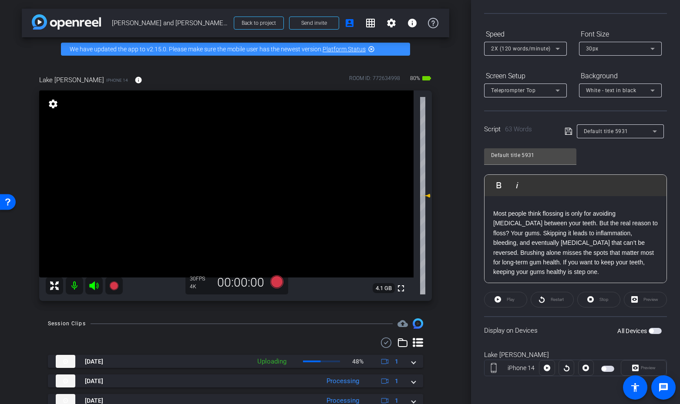
scroll to position [34, 0]
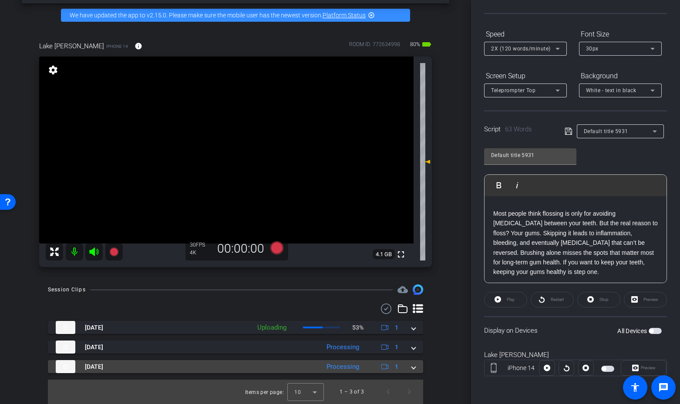
click at [413, 369] on span at bounding box center [413, 367] width 3 height 9
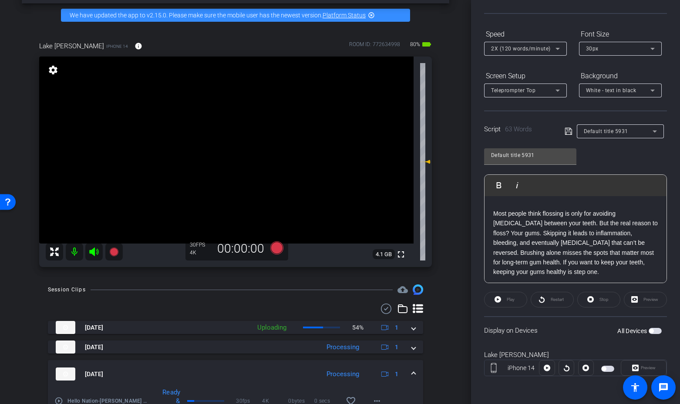
click at [417, 367] on mat-expansion-panel-header "[DATE] Processing 1" at bounding box center [235, 374] width 375 height 28
